Goal: Find contact information: Find contact information

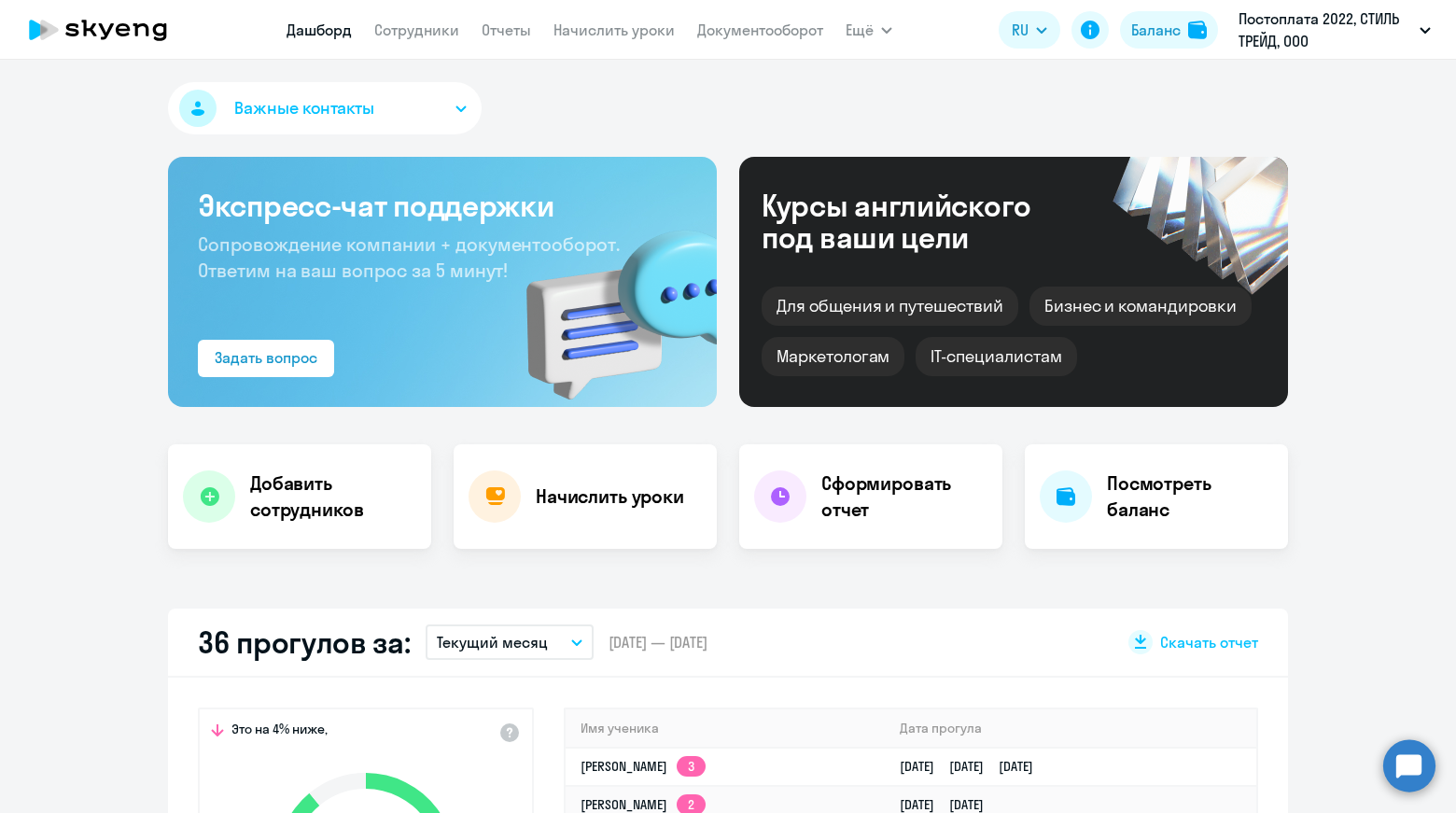
select select "30"
click at [721, 29] on link "Документооборот" at bounding box center [760, 30] width 126 height 19
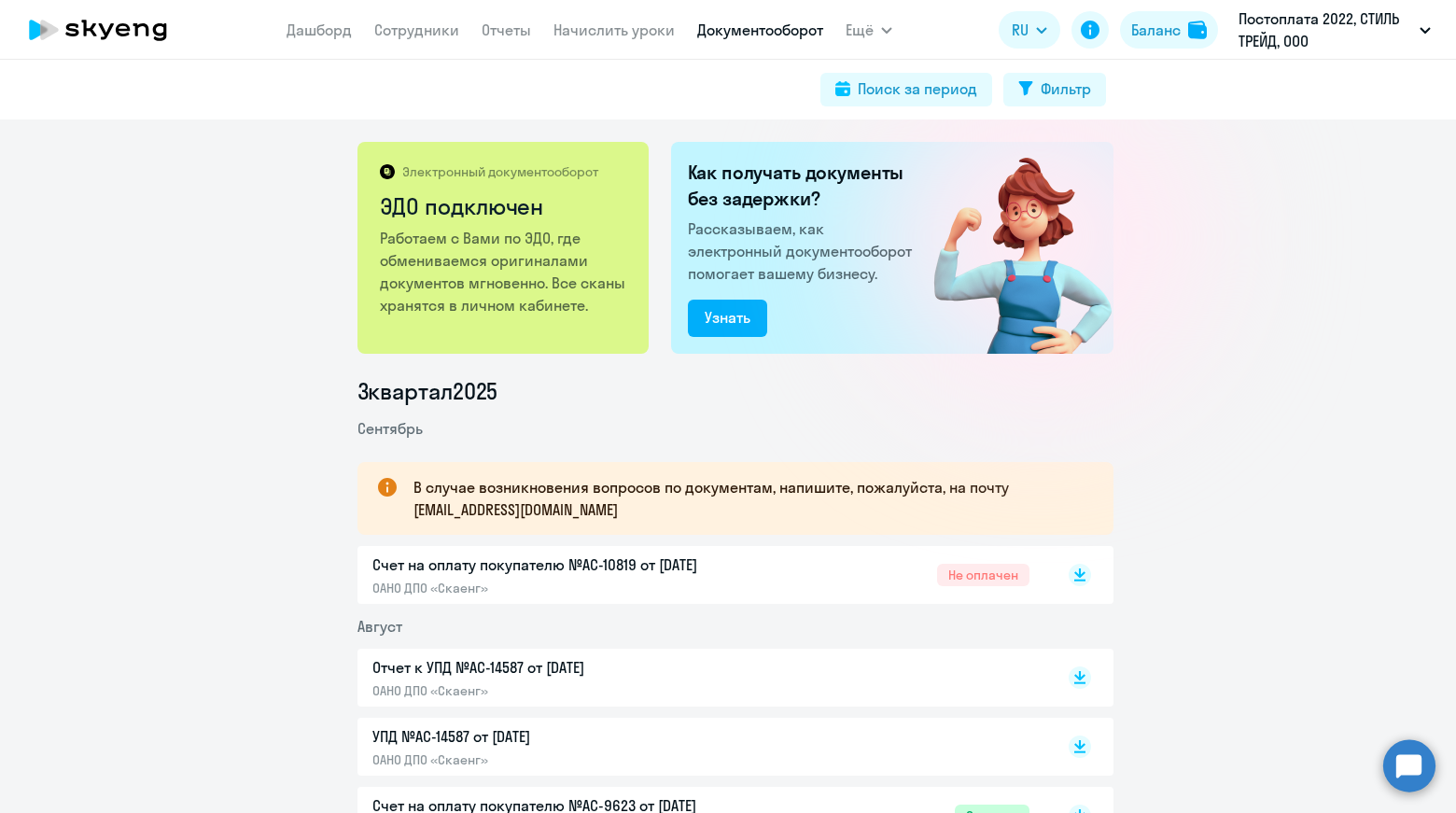
click at [313, 40] on app-menu-item-link "Дашборд" at bounding box center [319, 31] width 65 height 24
click at [328, 31] on link "Дашборд" at bounding box center [319, 30] width 65 height 19
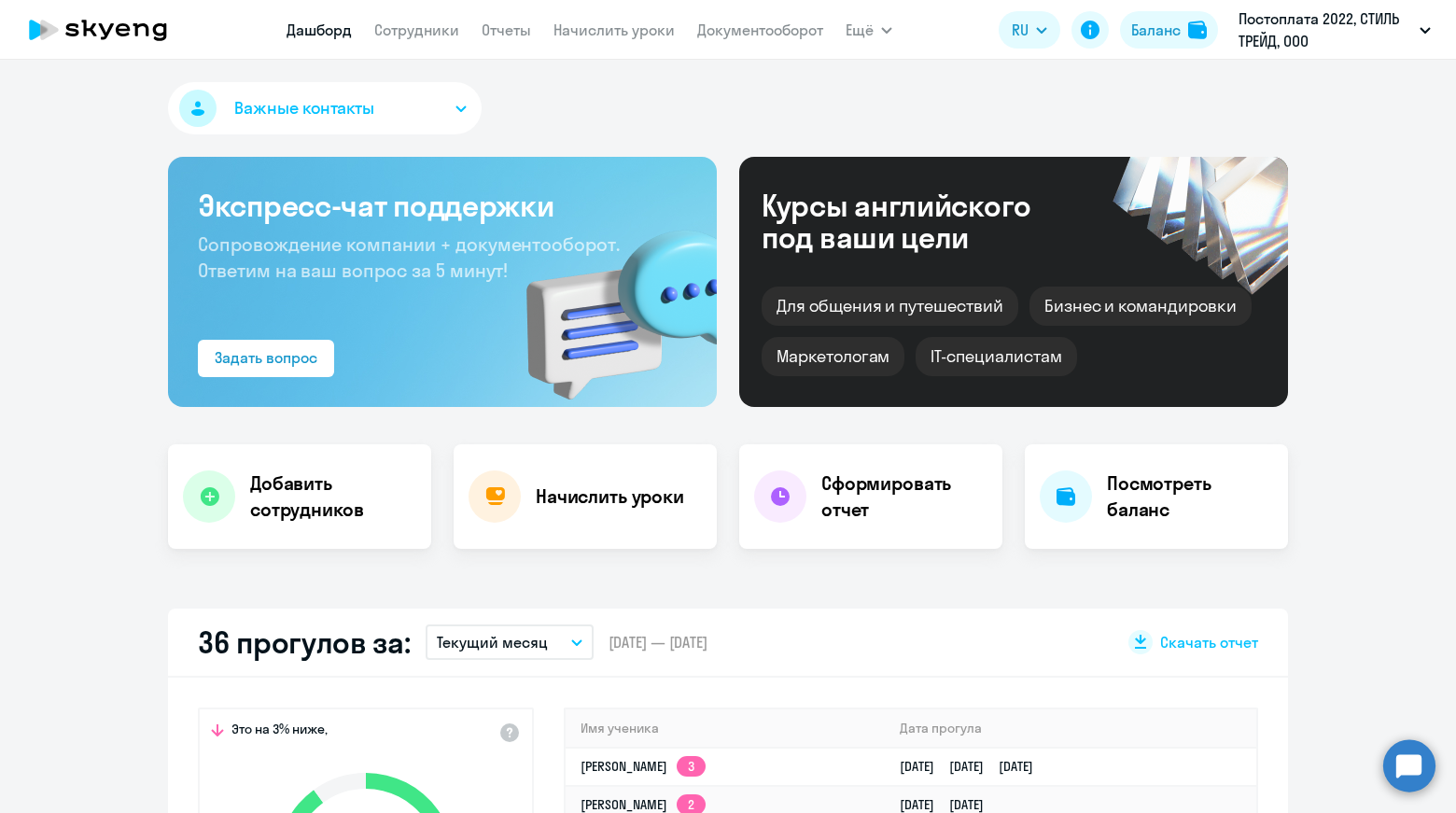
click at [439, 106] on button "Важные контакты" at bounding box center [324, 108] width 314 height 52
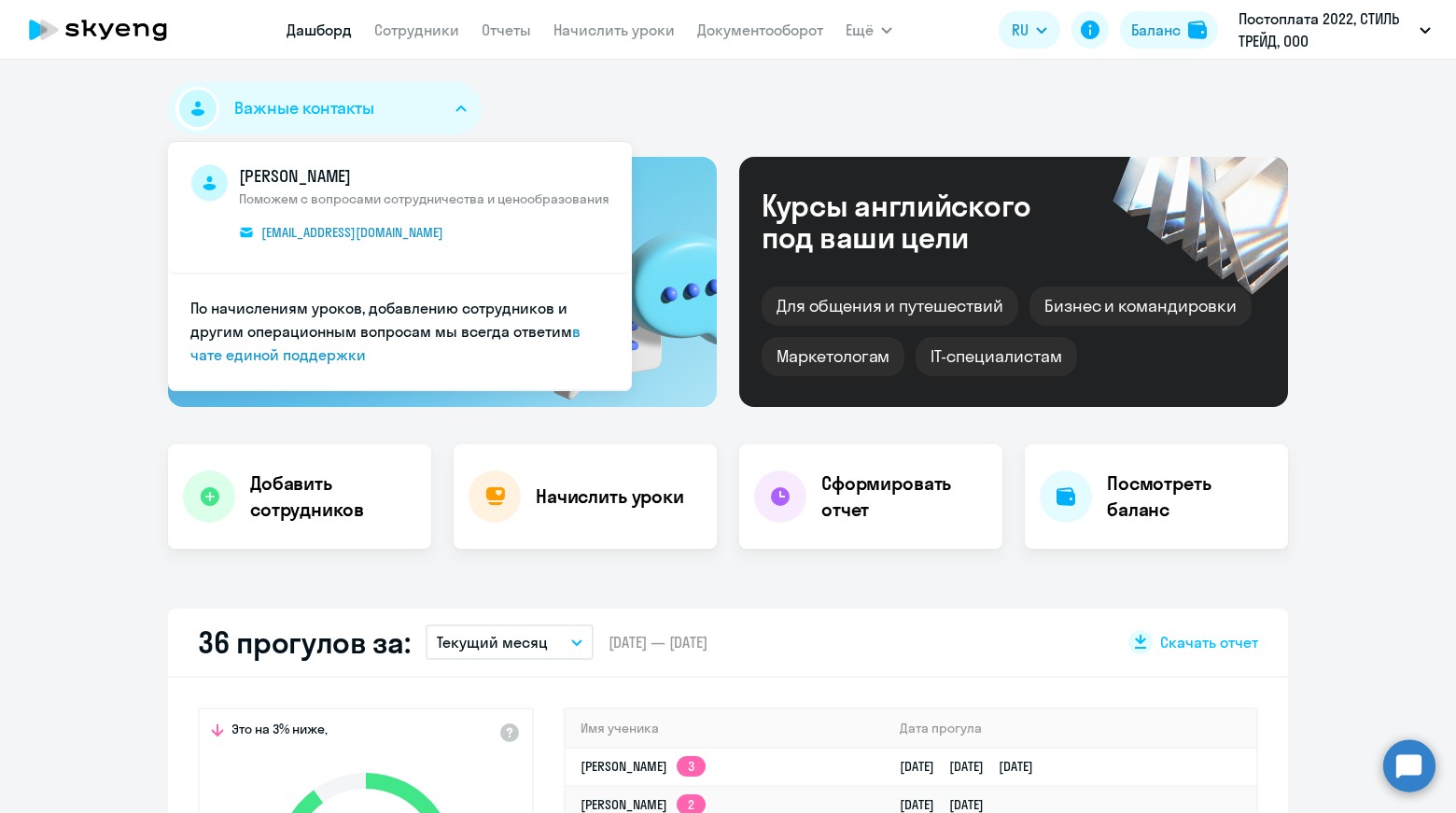
click at [547, 99] on div "Важные контакты [PERSON_NAME] Поможем с вопросами сотрудничества и ценообразова…" at bounding box center [728, 112] width 1120 height 59
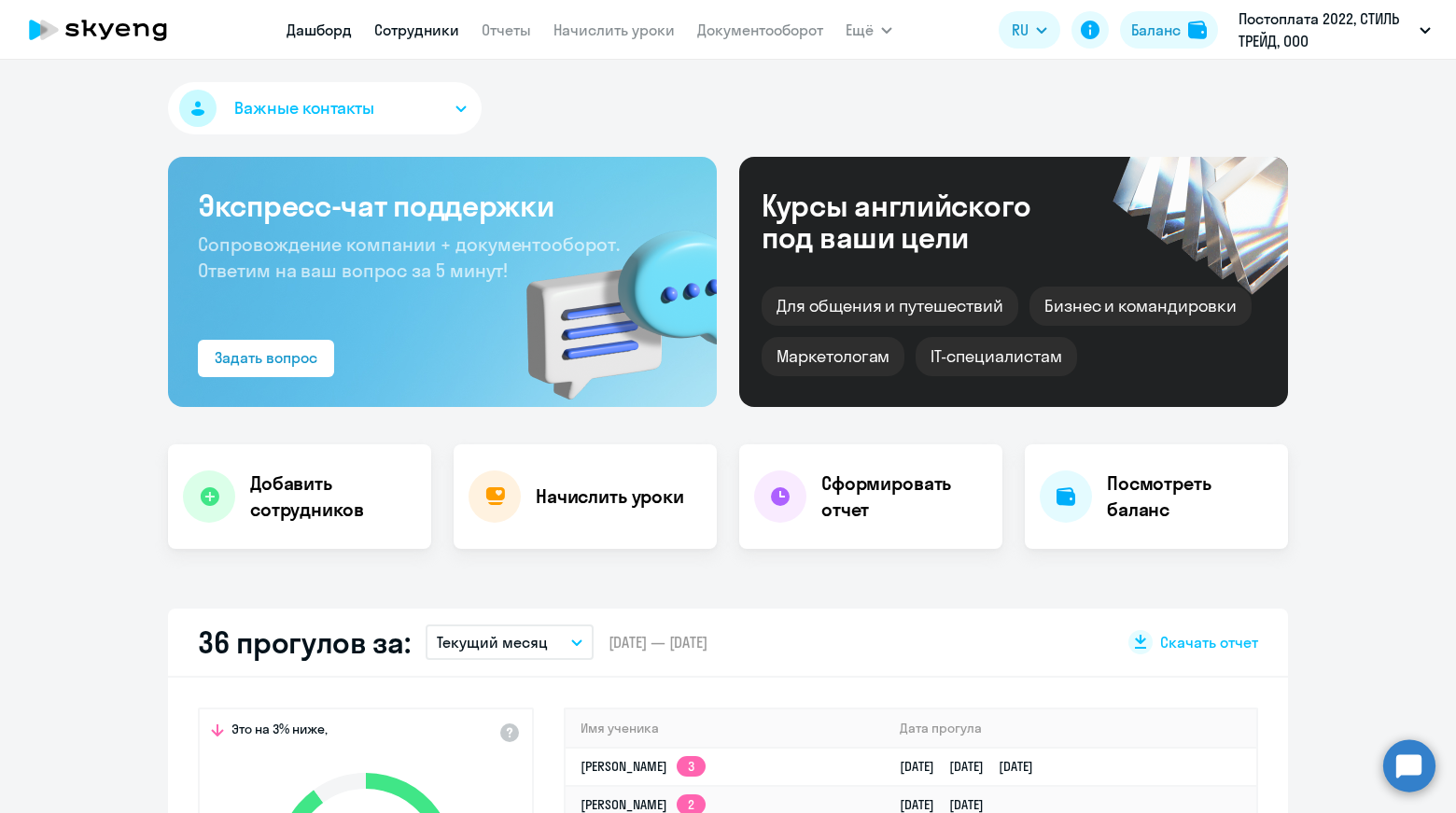
select select "30"
